Goal: Task Accomplishment & Management: Manage account settings

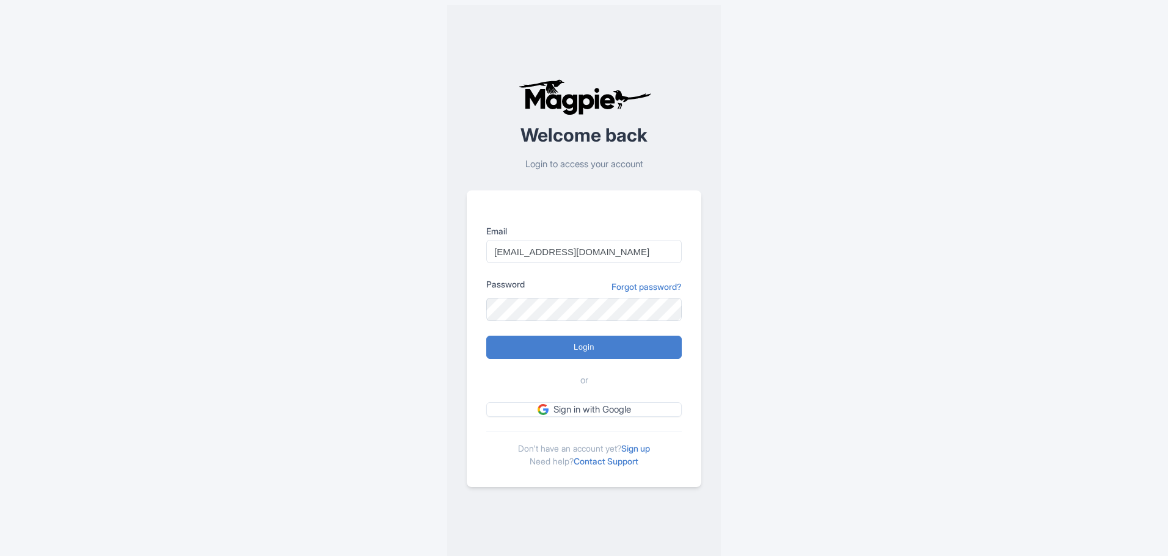
type input "[EMAIL_ADDRESS][DOMAIN_NAME]"
click at [550, 346] on input "Login" at bounding box center [583, 347] width 195 height 23
type input "Logging in..."
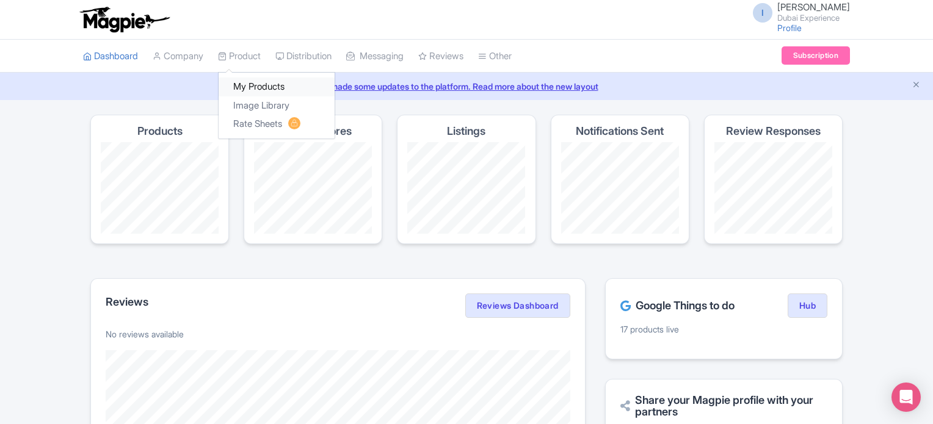
click at [261, 91] on link "My Products" at bounding box center [277, 87] width 116 height 19
